Goal: Register for event/course

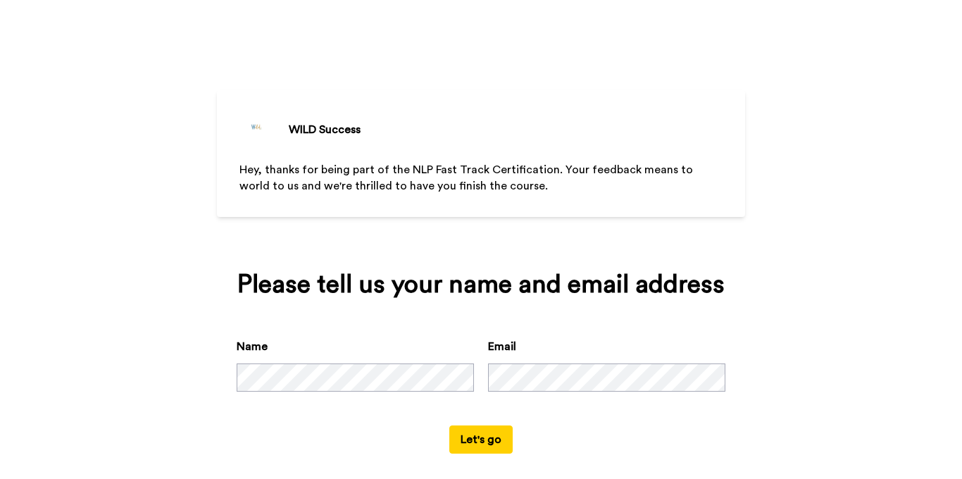
scroll to position [14, 0]
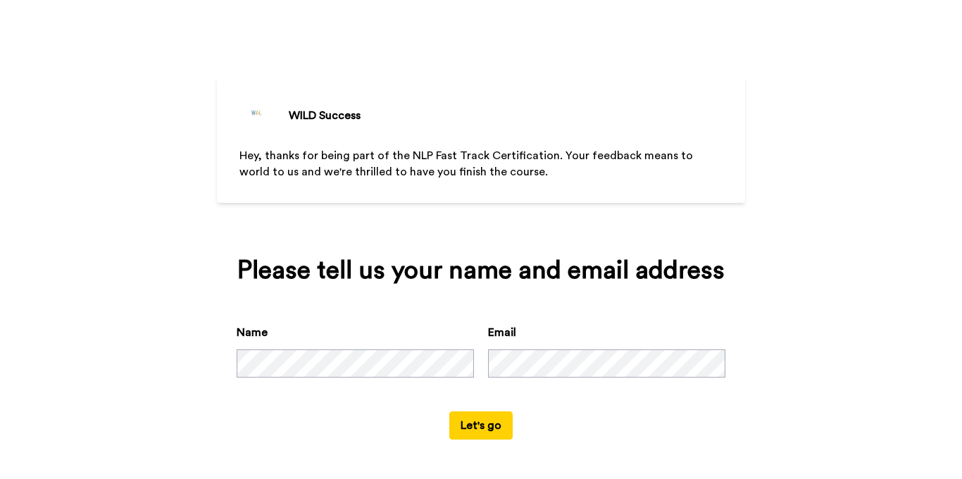
click at [469, 421] on button "Let's go" at bounding box center [480, 425] width 63 height 28
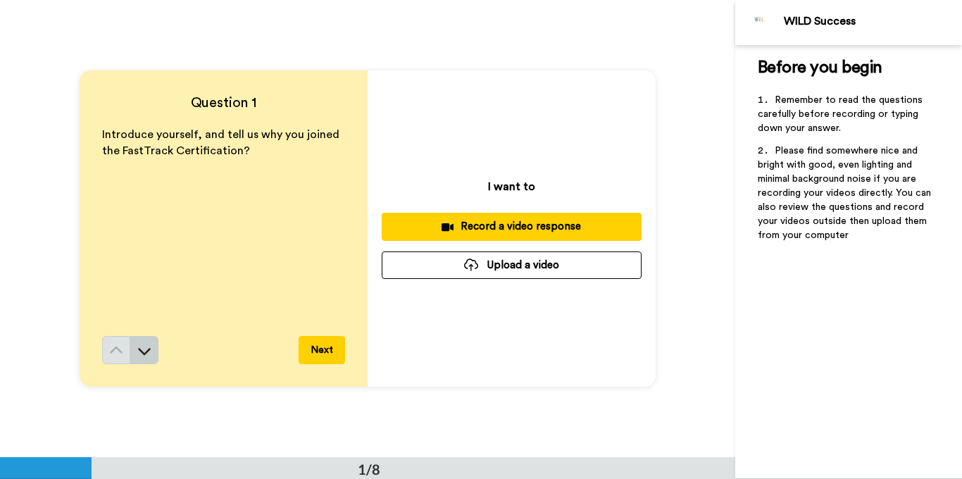
click at [149, 349] on icon at bounding box center [144, 351] width 13 height 7
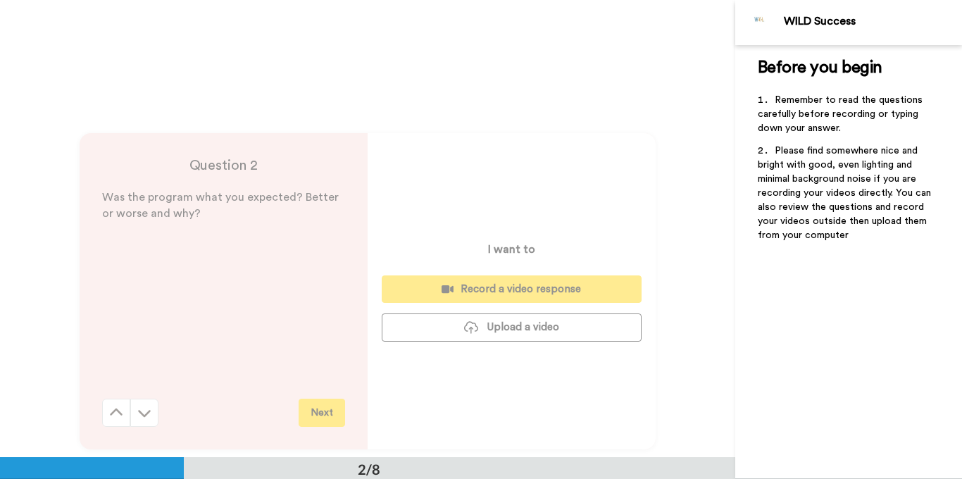
scroll to position [458, 0]
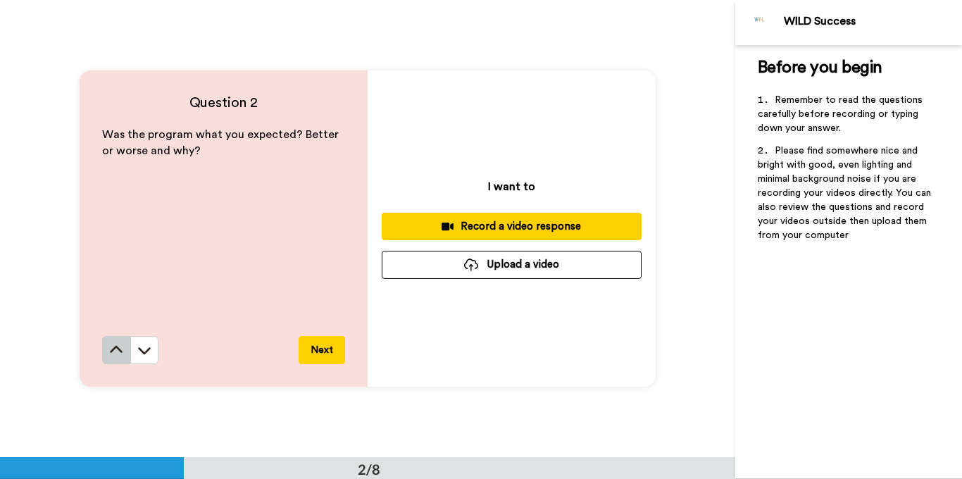
click at [108, 351] on button at bounding box center [116, 350] width 28 height 28
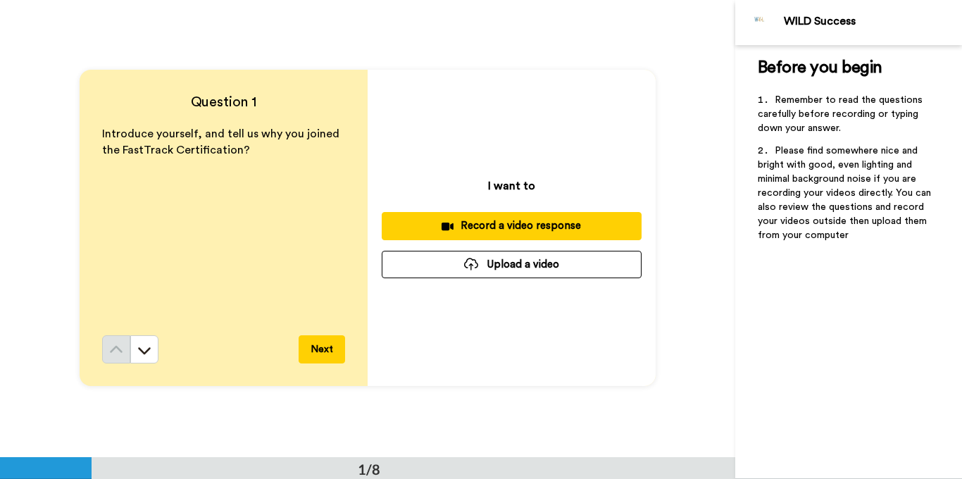
scroll to position [0, 0]
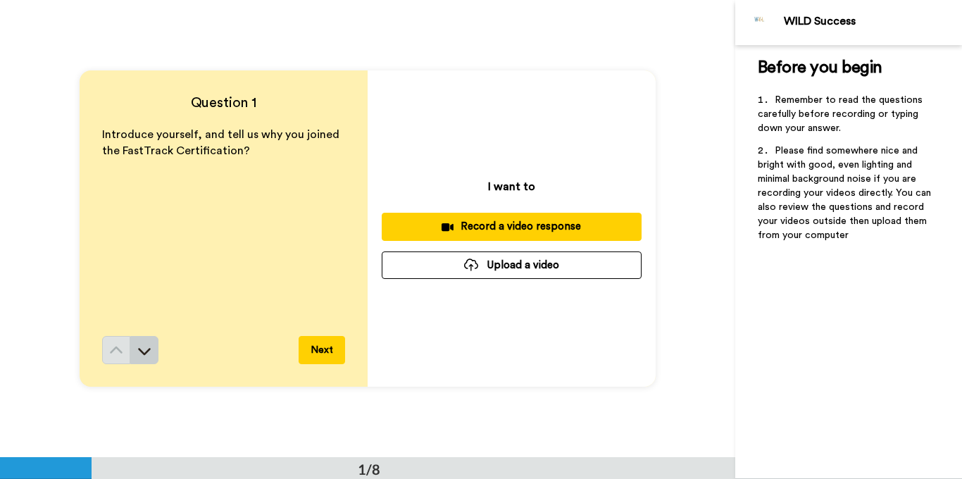
click at [146, 349] on icon at bounding box center [144, 351] width 14 height 14
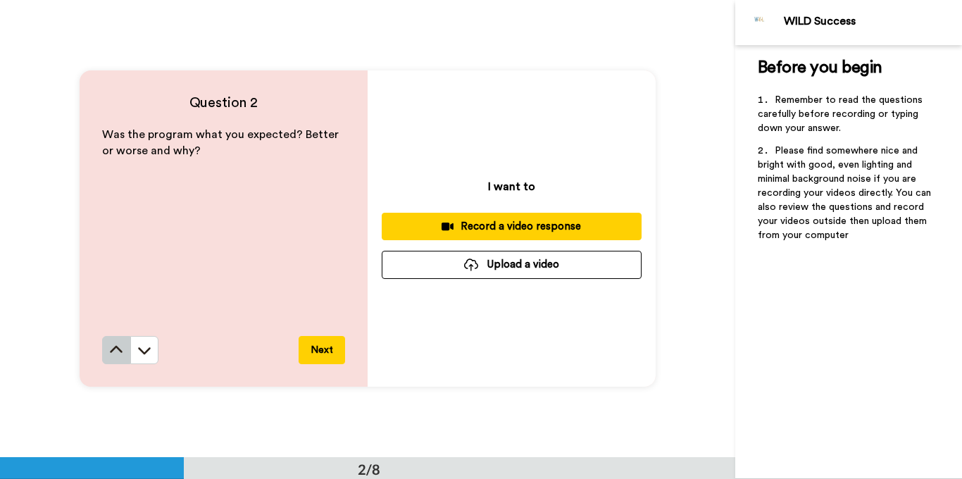
click at [117, 351] on icon at bounding box center [116, 350] width 14 height 14
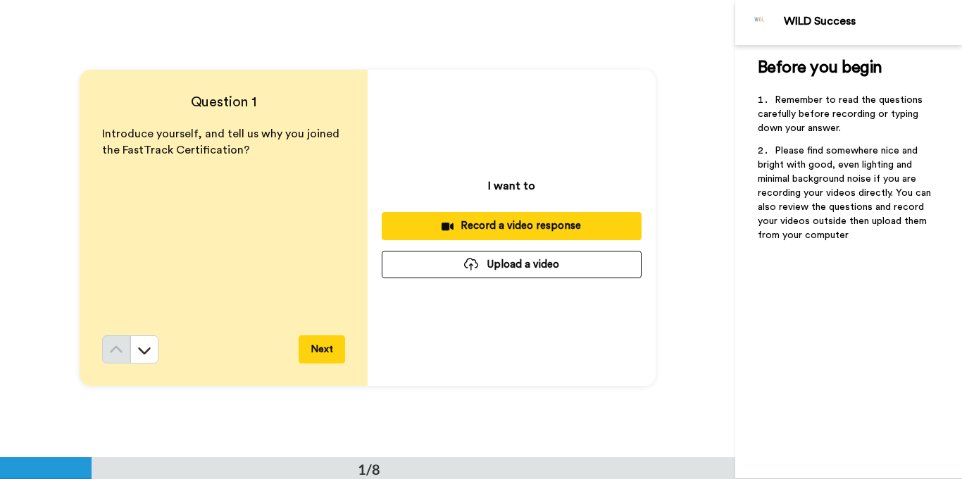
scroll to position [0, 0]
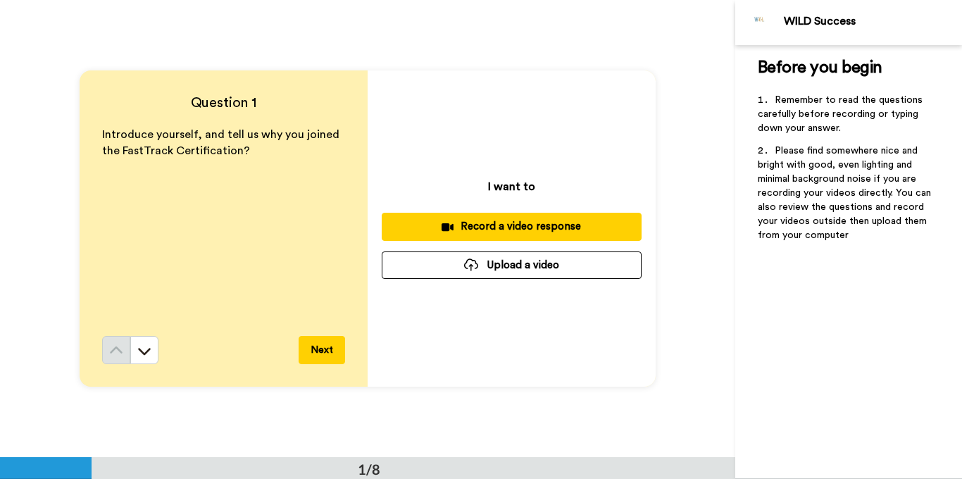
click at [489, 228] on div "Record a video response" at bounding box center [511, 226] width 237 height 15
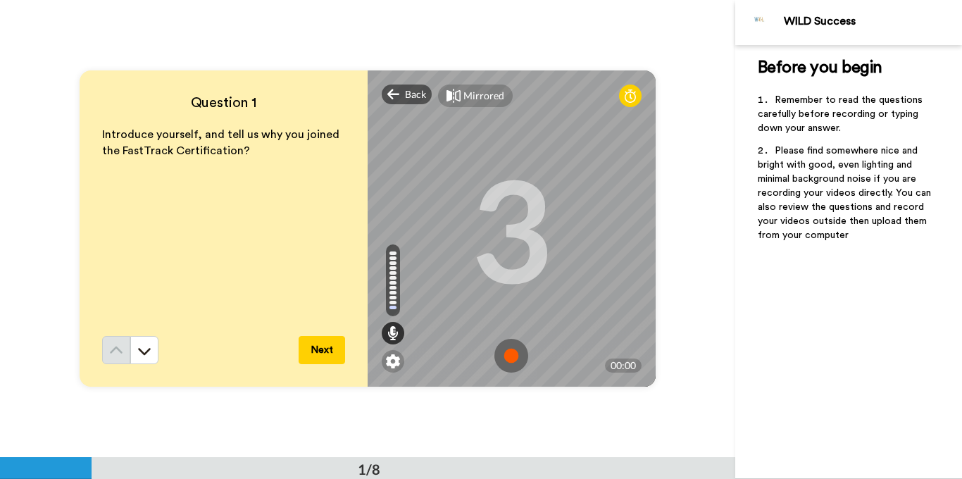
click at [516, 353] on img at bounding box center [511, 356] width 34 height 34
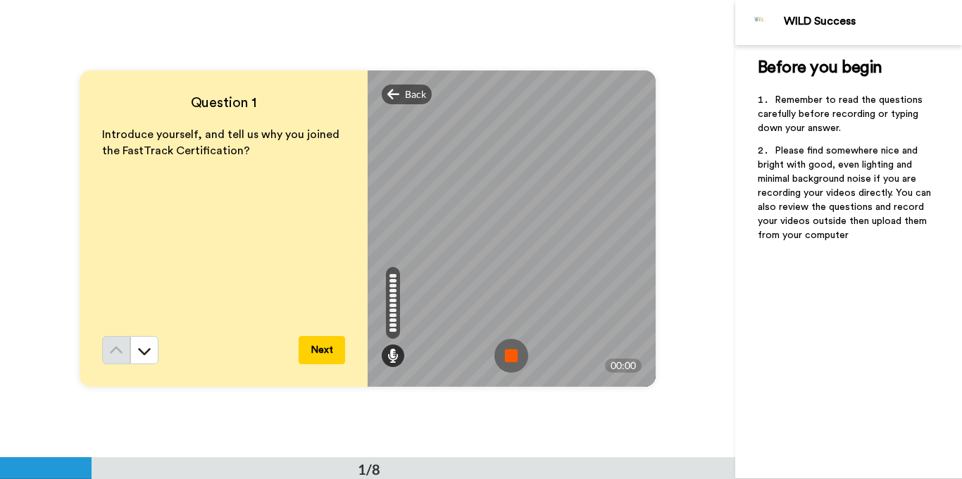
click at [513, 360] on img at bounding box center [511, 356] width 34 height 34
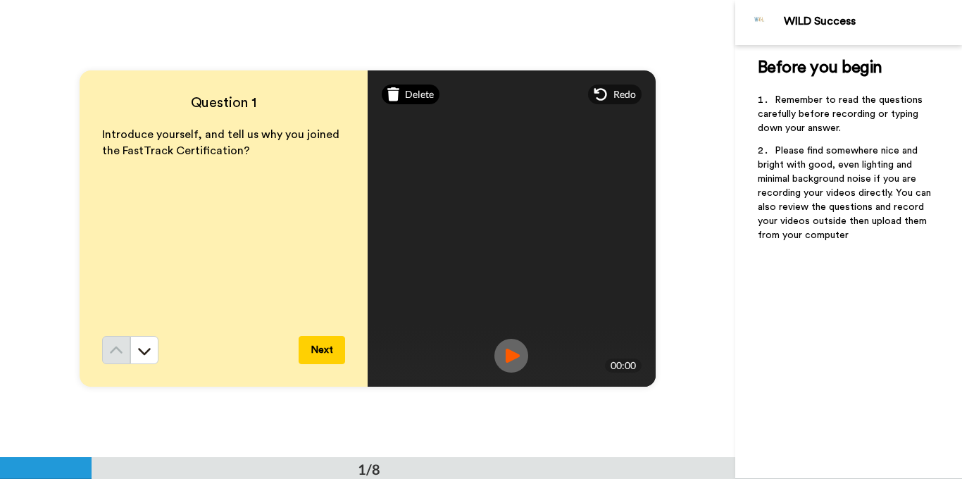
click at [406, 94] on span "Delete" at bounding box center [419, 94] width 29 height 14
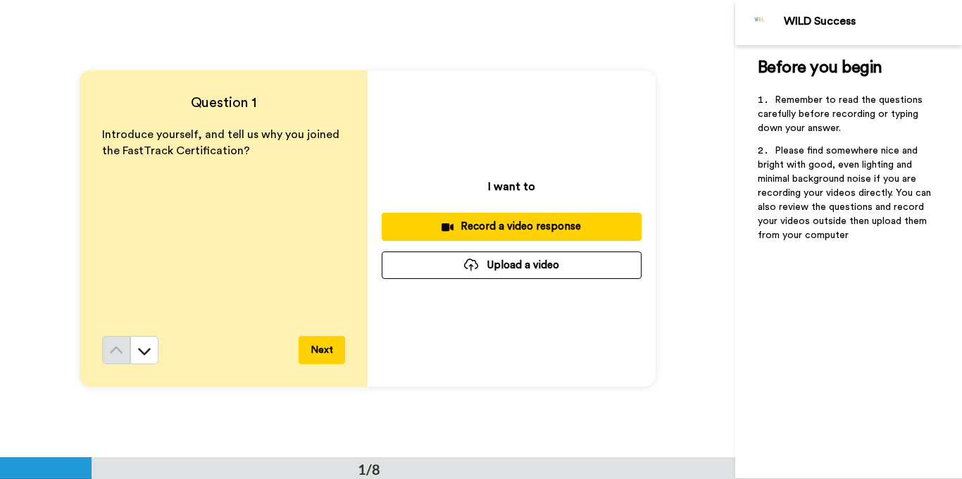
click at [509, 225] on div "Record a video response" at bounding box center [511, 226] width 237 height 15
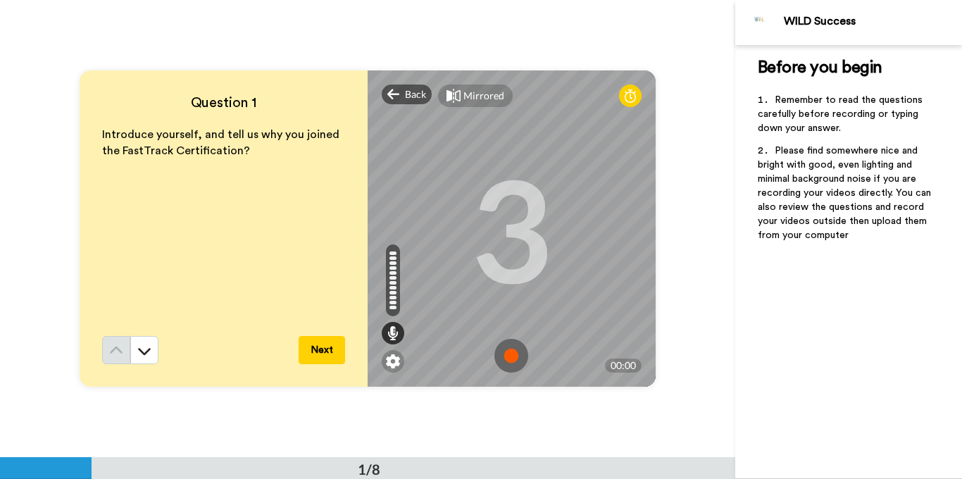
click at [509, 350] on img at bounding box center [511, 356] width 34 height 34
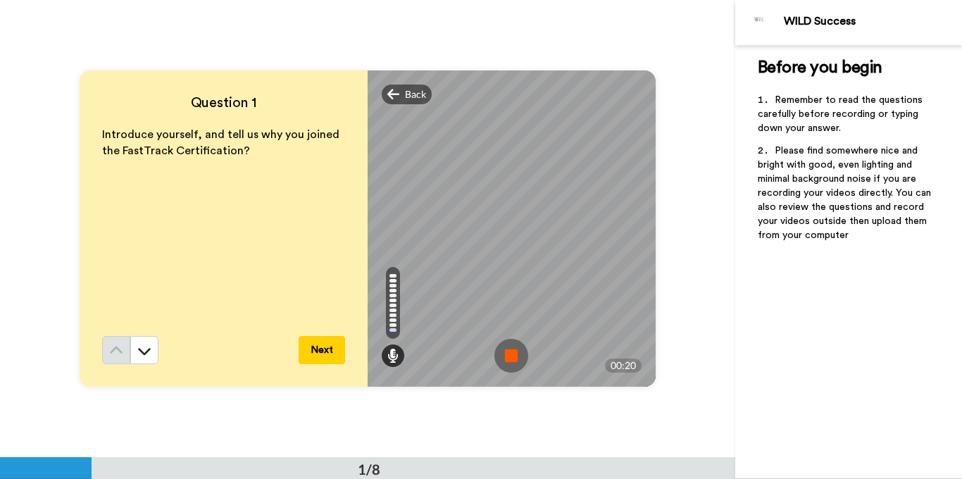
click at [509, 350] on img at bounding box center [511, 356] width 34 height 34
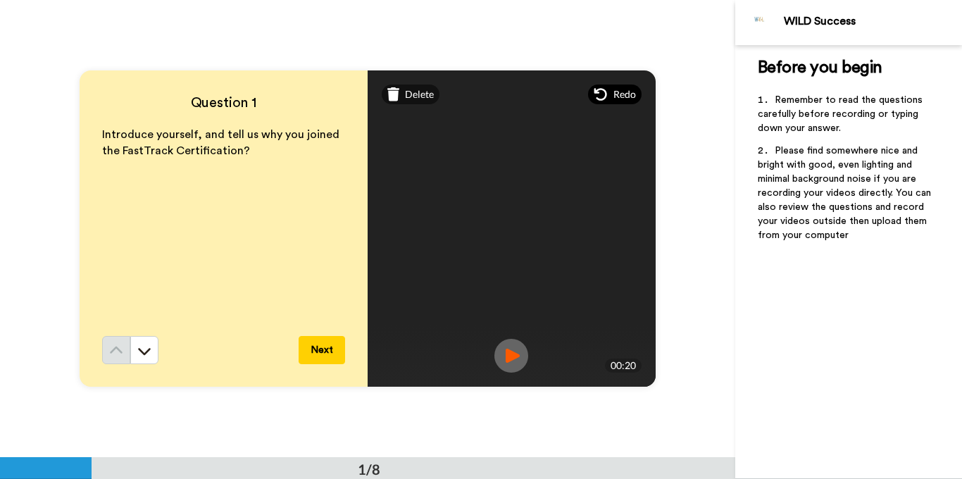
click at [602, 97] on icon at bounding box center [601, 94] width 14 height 14
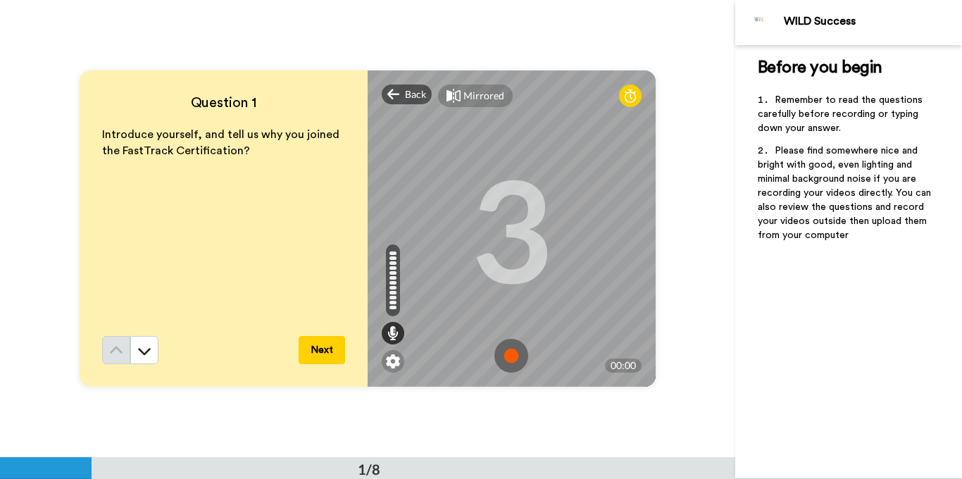
click at [515, 349] on img at bounding box center [511, 356] width 34 height 34
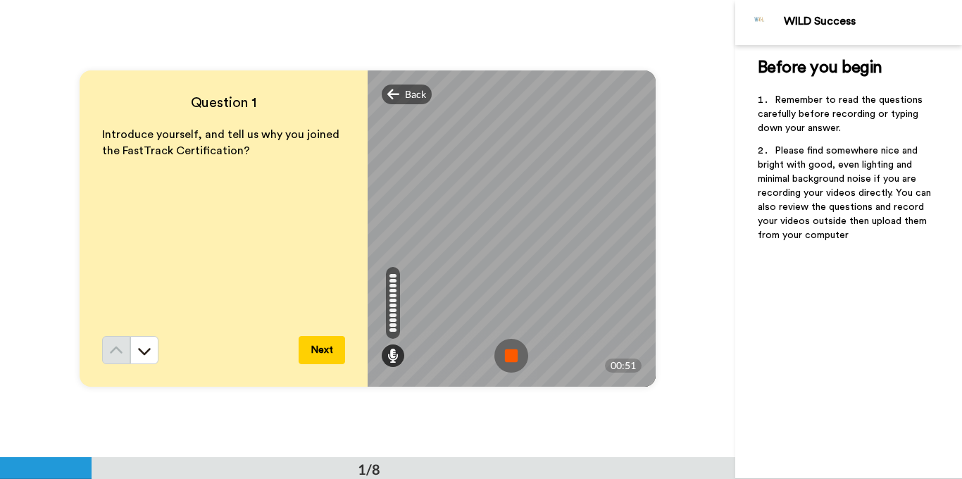
click at [513, 353] on img at bounding box center [511, 356] width 34 height 34
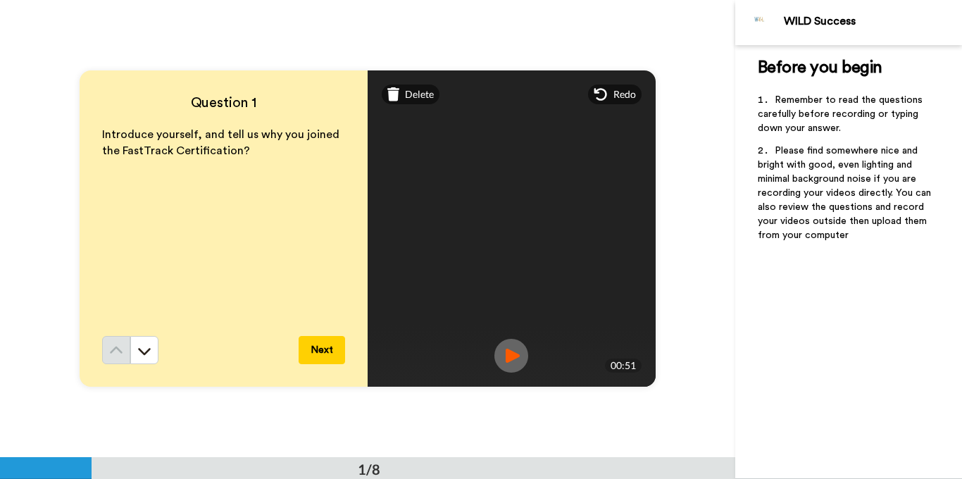
click at [513, 353] on img at bounding box center [511, 356] width 34 height 34
click at [623, 98] on span "Redo" at bounding box center [624, 94] width 23 height 14
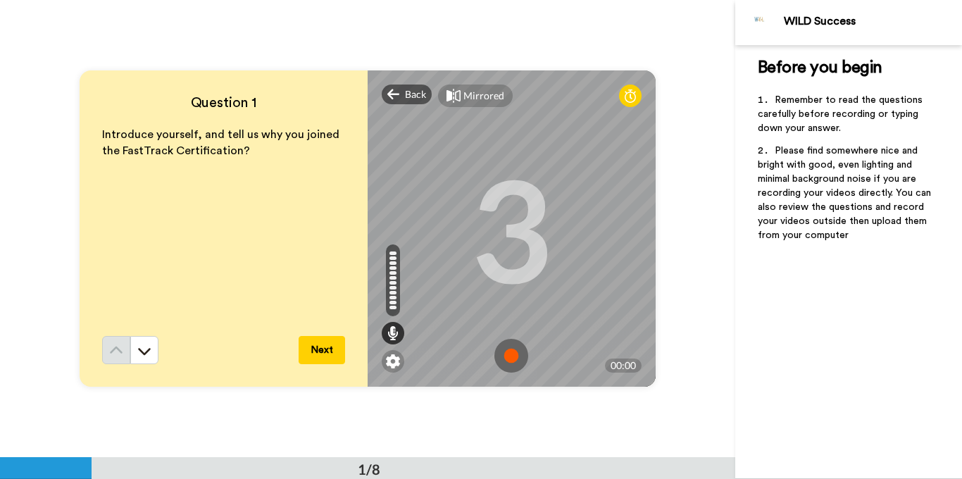
click at [507, 356] on img at bounding box center [511, 356] width 34 height 34
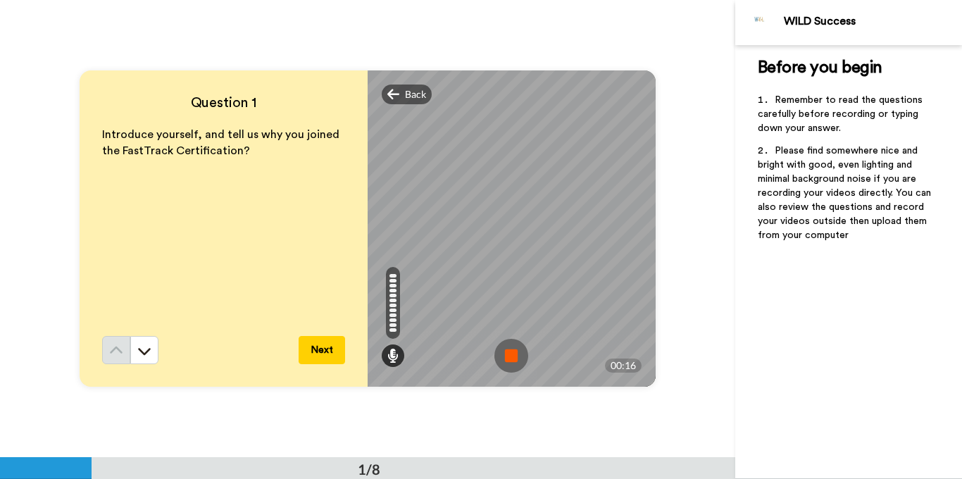
click at [507, 356] on img at bounding box center [511, 356] width 34 height 34
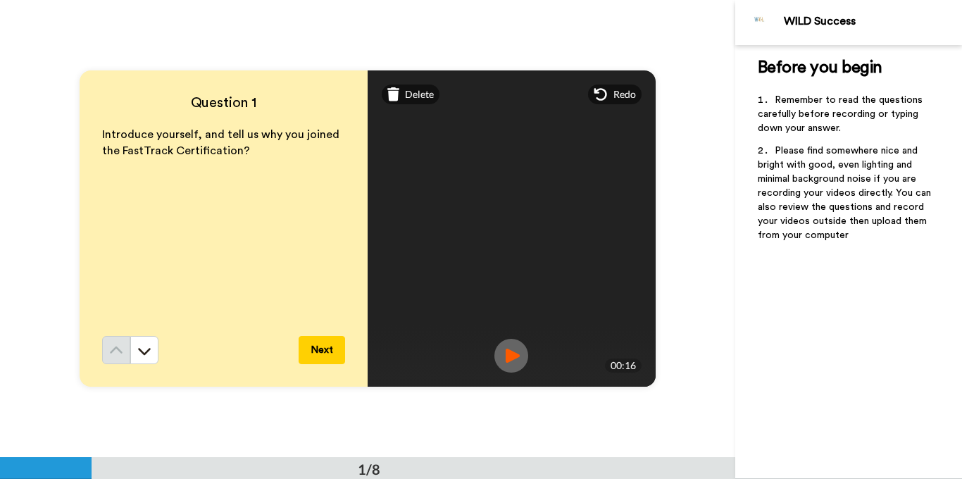
click at [507, 356] on img at bounding box center [511, 356] width 34 height 34
click at [509, 358] on img at bounding box center [511, 356] width 34 height 34
click at [611, 96] on div "Redo" at bounding box center [615, 94] width 54 height 20
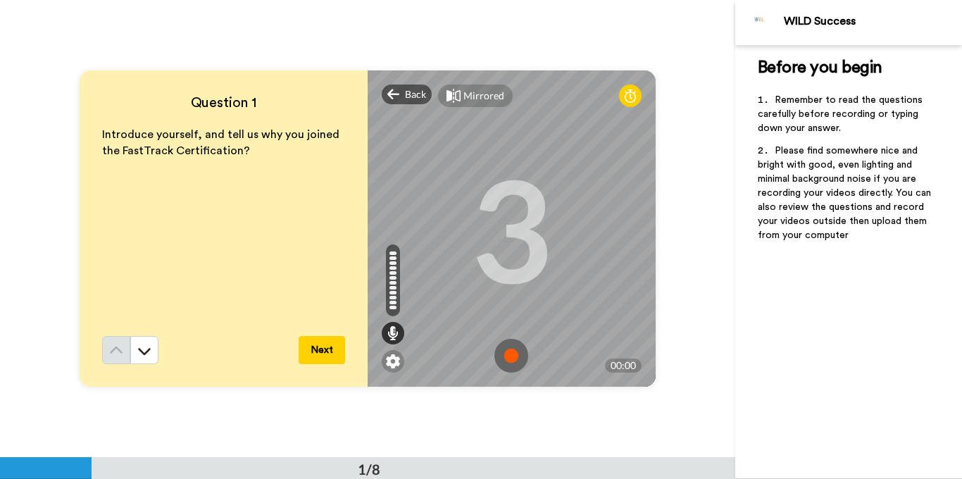
click at [515, 359] on img at bounding box center [511, 356] width 34 height 34
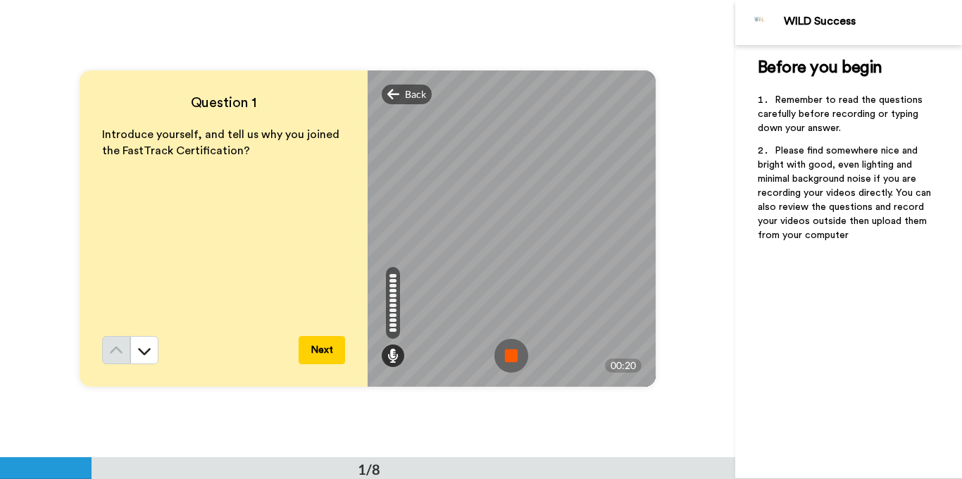
click at [515, 359] on img at bounding box center [511, 356] width 34 height 34
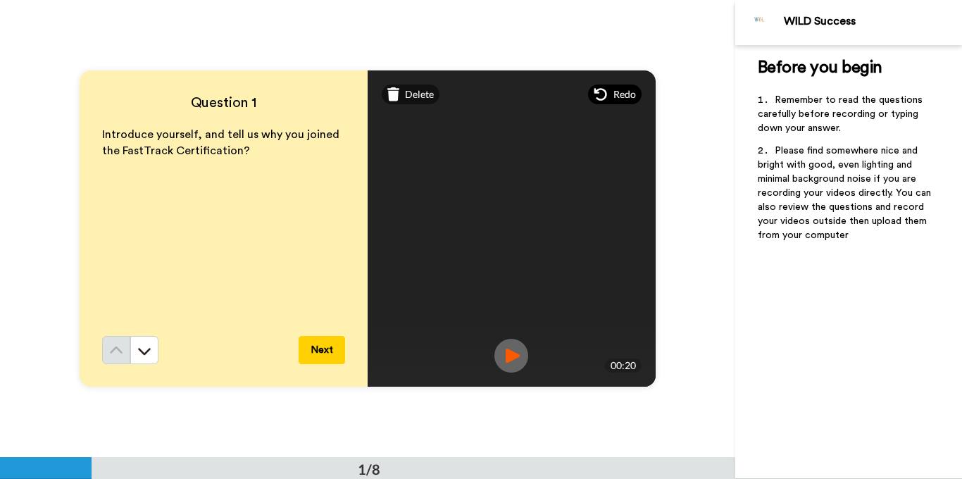
click at [607, 95] on icon at bounding box center [601, 94] width 14 height 14
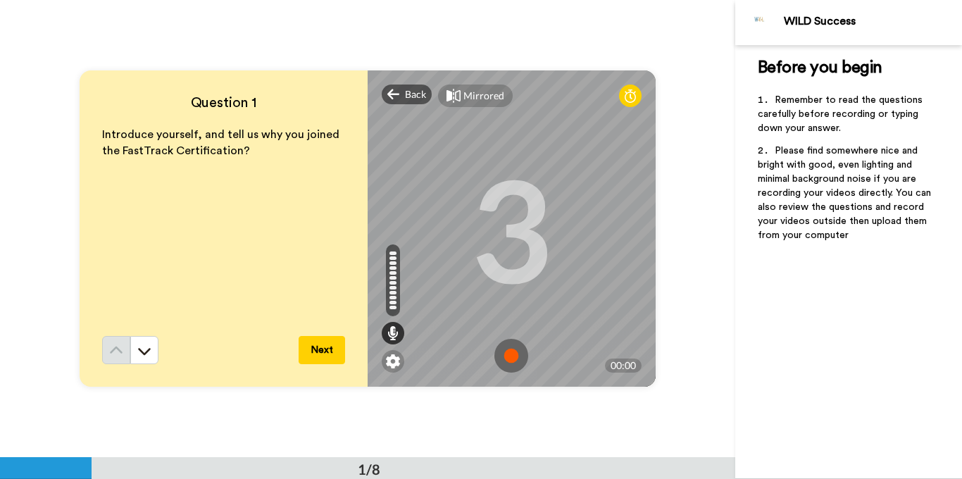
click at [520, 358] on img at bounding box center [511, 356] width 34 height 34
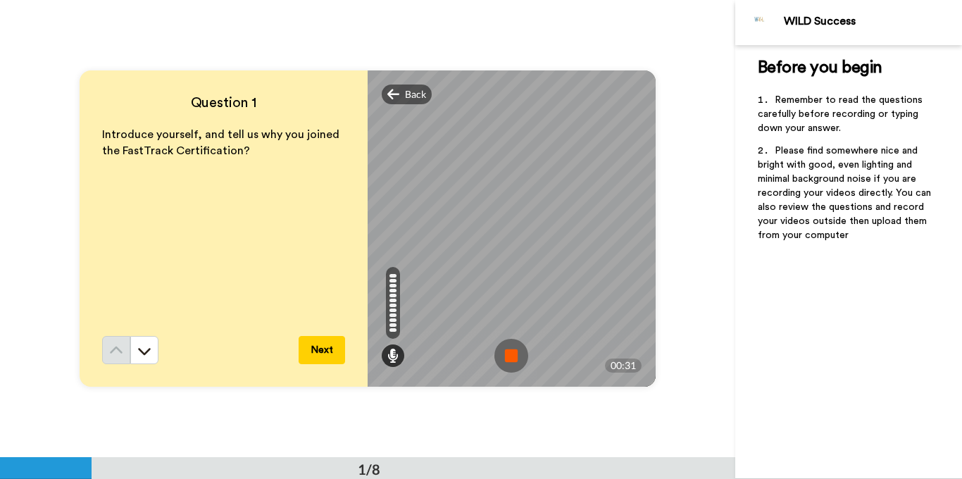
click at [520, 358] on img at bounding box center [511, 356] width 34 height 34
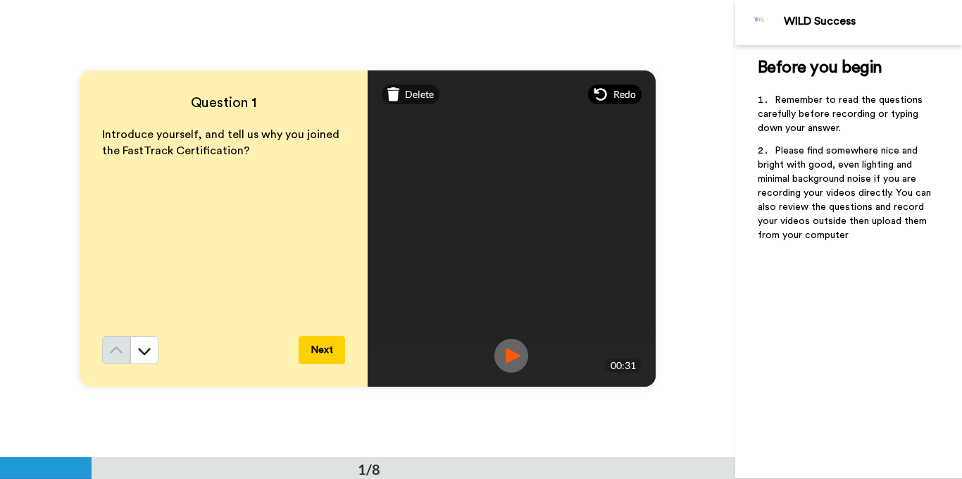
click at [610, 96] on div "Redo" at bounding box center [615, 94] width 54 height 20
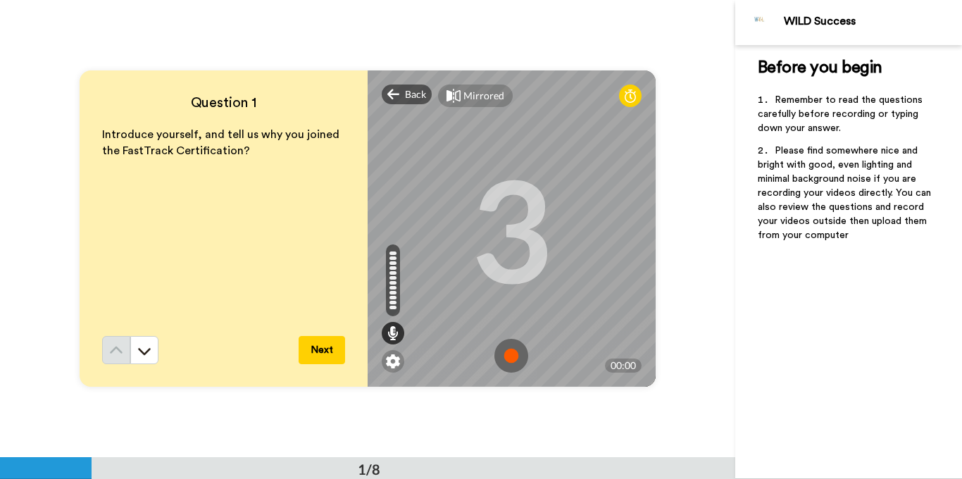
click at [511, 354] on img at bounding box center [511, 356] width 34 height 34
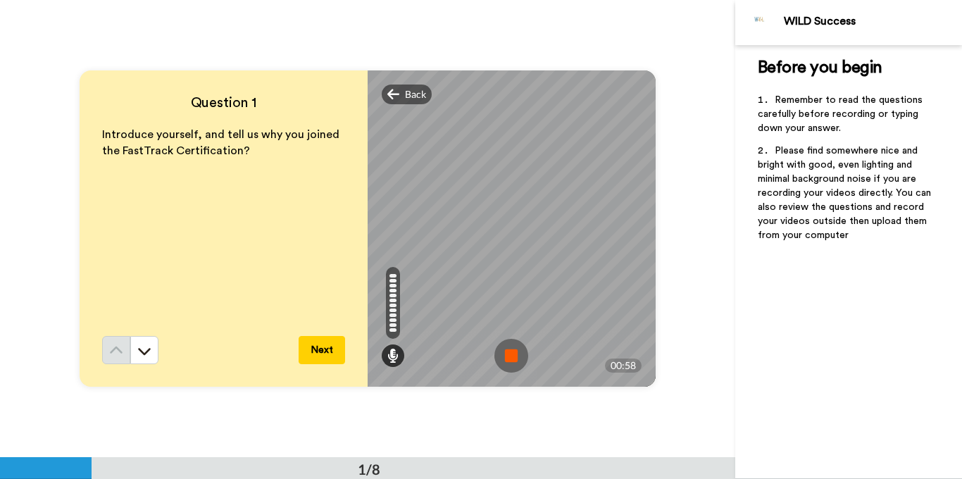
click at [511, 354] on img at bounding box center [511, 356] width 34 height 34
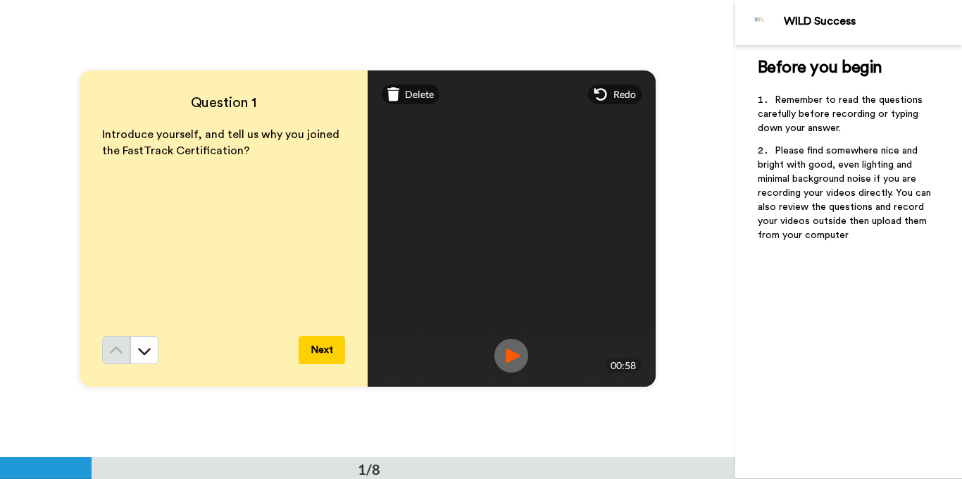
click at [511, 354] on img at bounding box center [511, 356] width 34 height 34
click at [329, 351] on button "Next" at bounding box center [322, 350] width 46 height 28
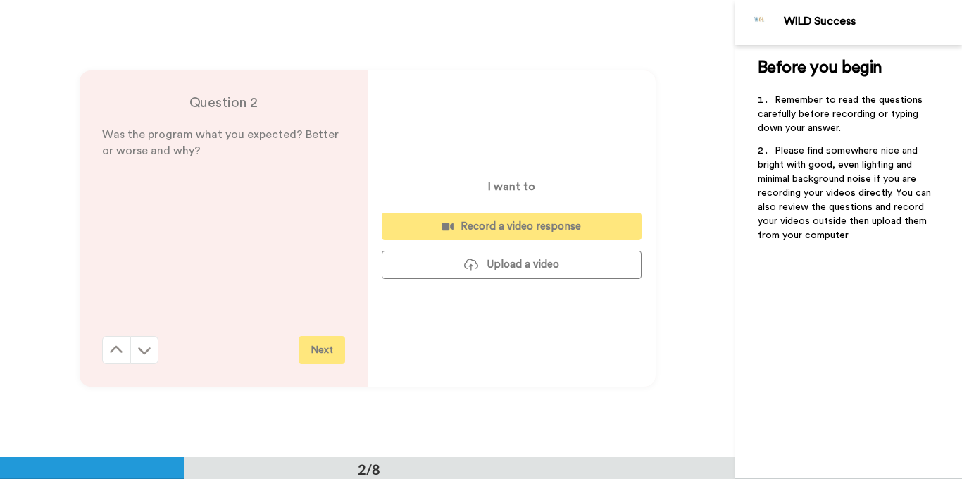
scroll to position [458, 0]
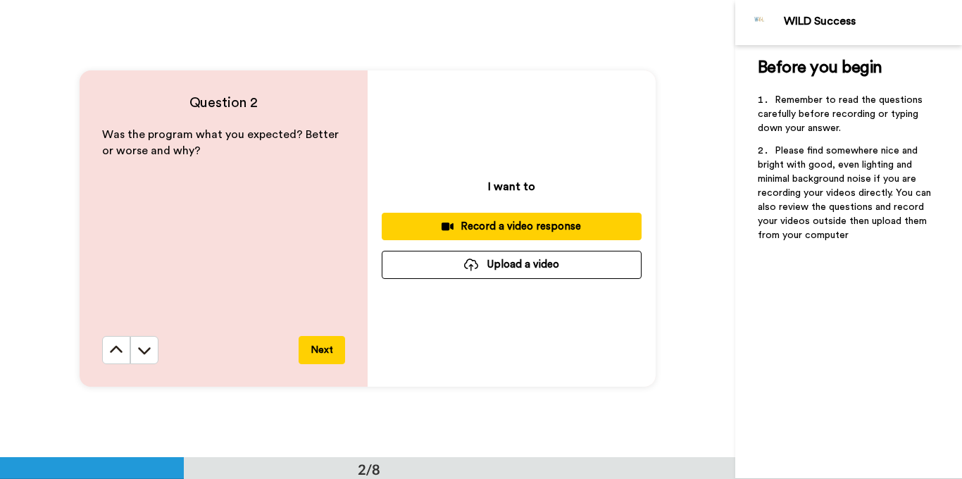
click at [481, 230] on div "Record a video response" at bounding box center [511, 226] width 237 height 15
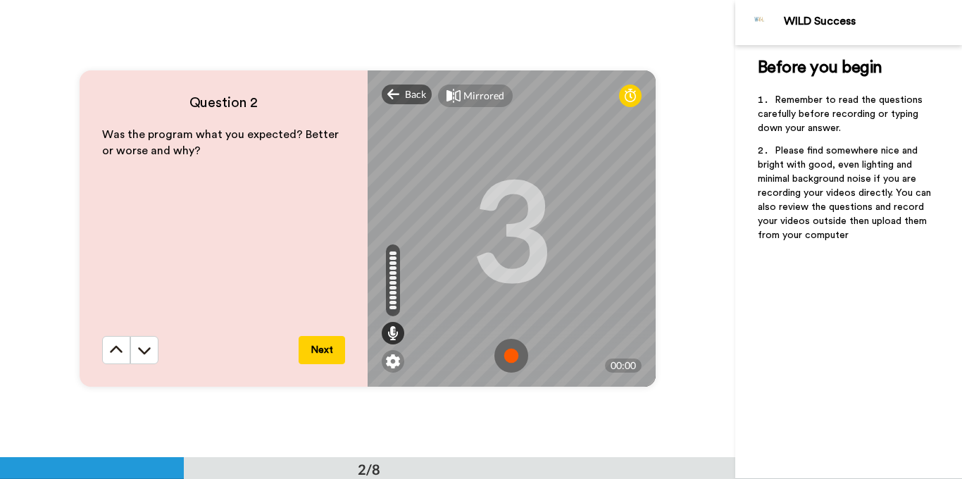
click at [506, 351] on img at bounding box center [511, 356] width 34 height 34
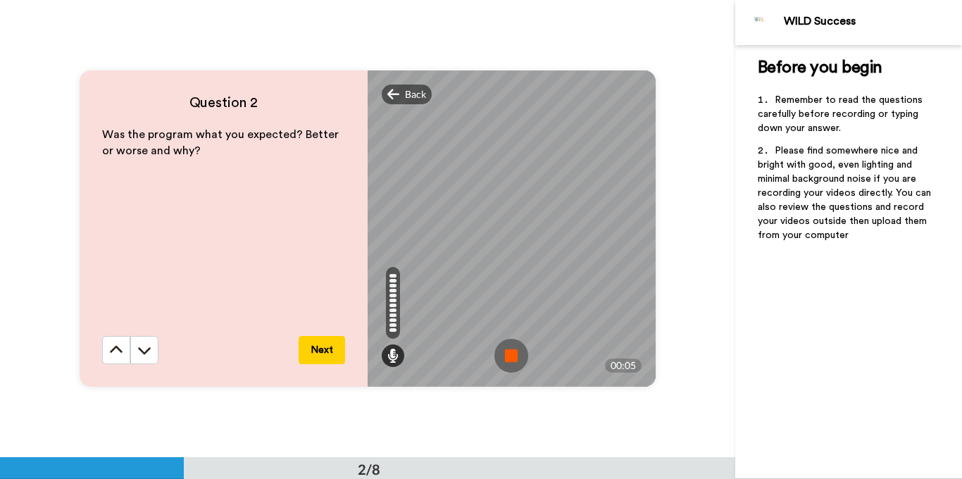
click at [500, 359] on img at bounding box center [511, 356] width 34 height 34
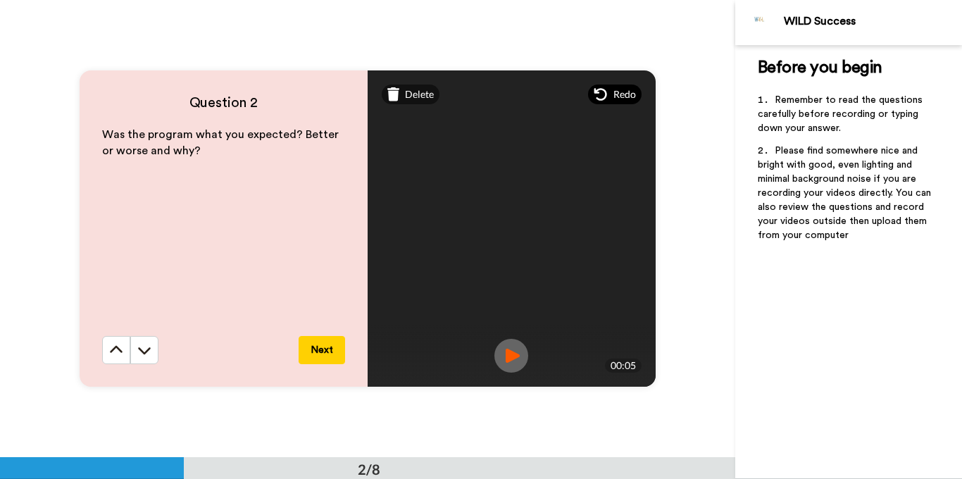
click at [627, 87] on span "Redo" at bounding box center [624, 94] width 23 height 14
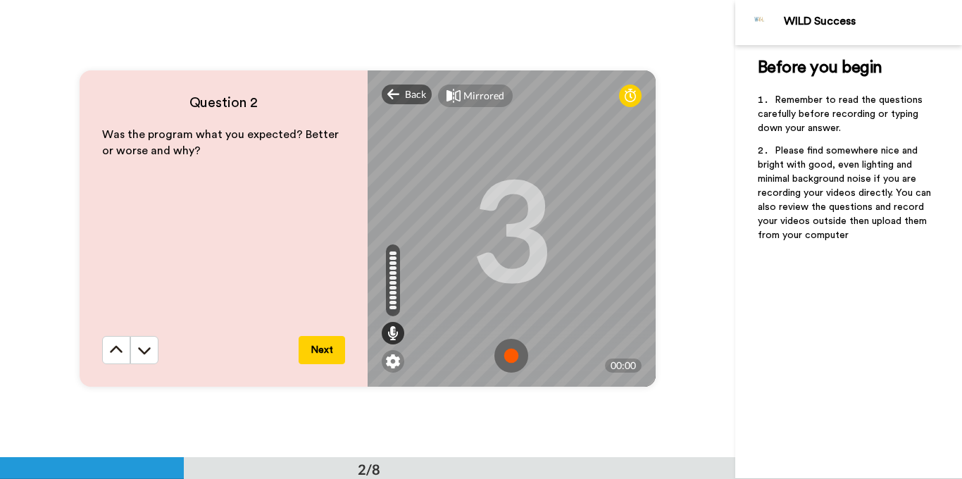
click at [520, 349] on img at bounding box center [511, 356] width 34 height 34
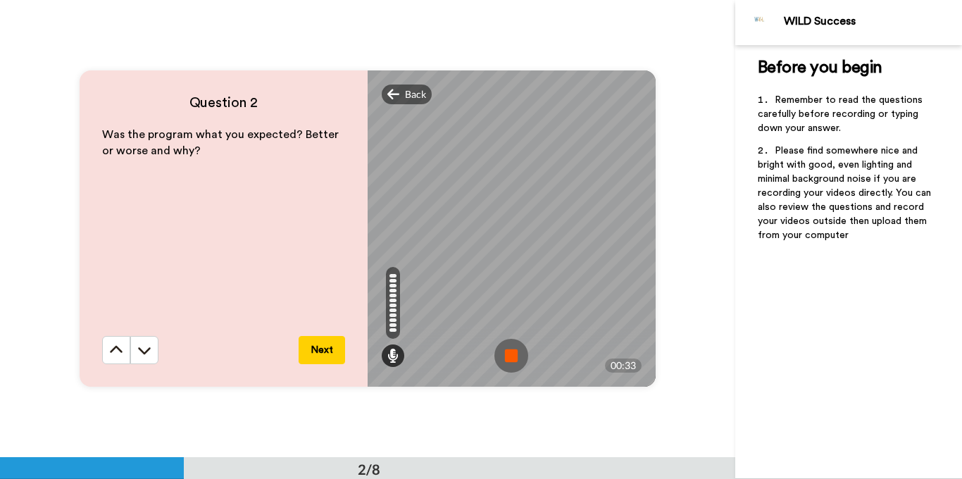
click at [520, 349] on img at bounding box center [511, 356] width 34 height 34
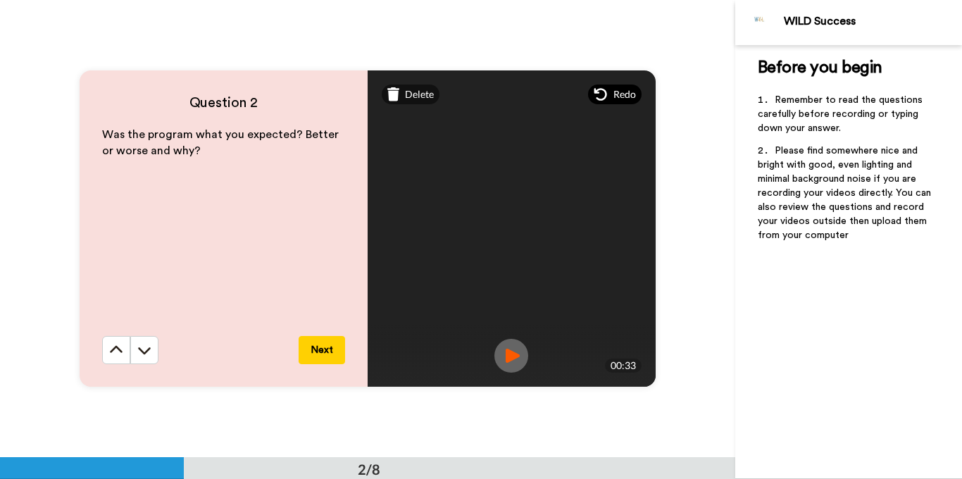
click at [616, 92] on span "Redo" at bounding box center [624, 94] width 23 height 14
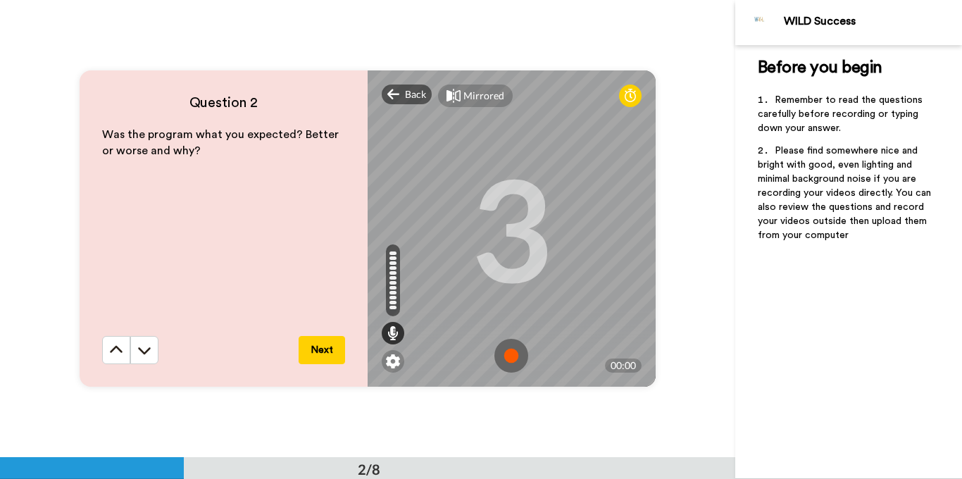
click at [512, 358] on img at bounding box center [511, 356] width 34 height 34
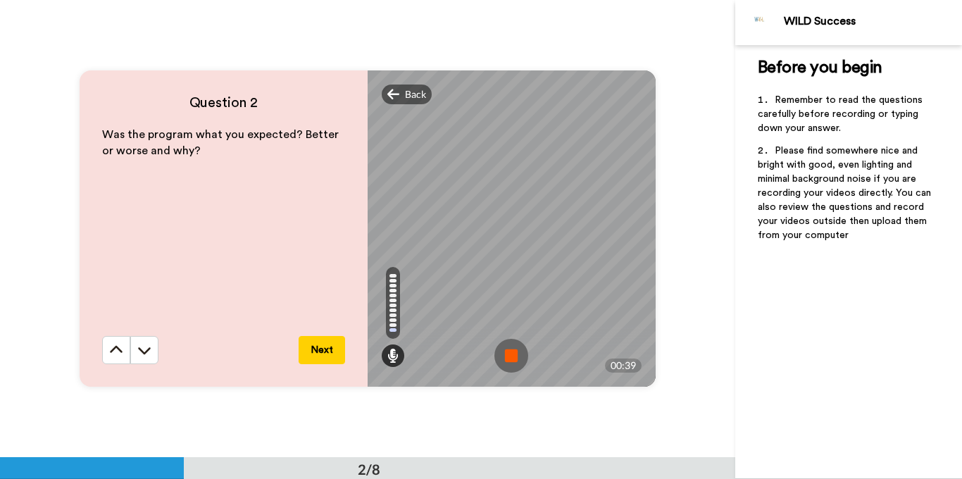
click at [512, 358] on img at bounding box center [511, 356] width 34 height 34
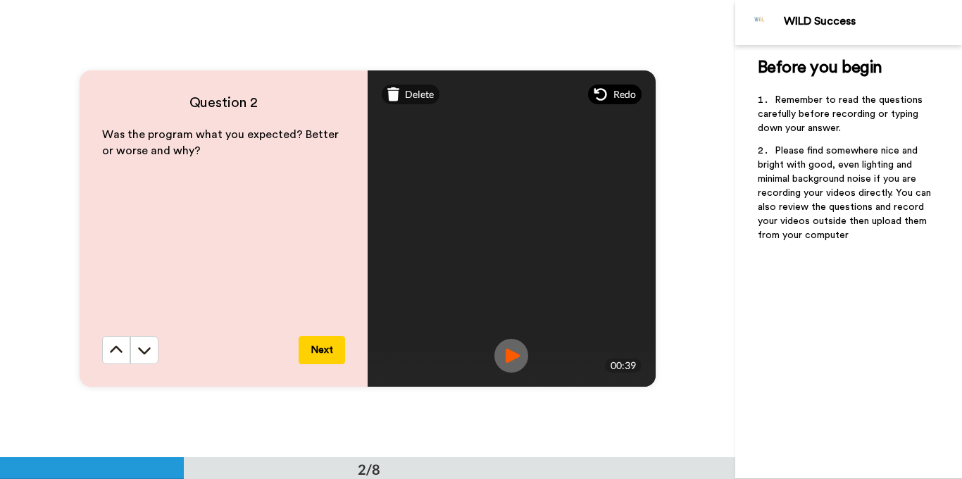
click at [628, 92] on span "Redo" at bounding box center [624, 94] width 23 height 14
